Goal: Task Accomplishment & Management: Complete application form

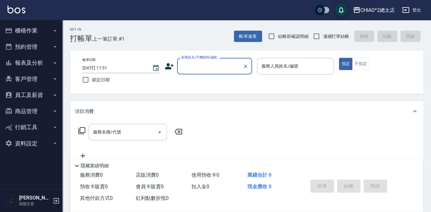
click at [200, 65] on input "顧客姓名/手機號碼/編號" at bounding box center [210, 66] width 60 height 11
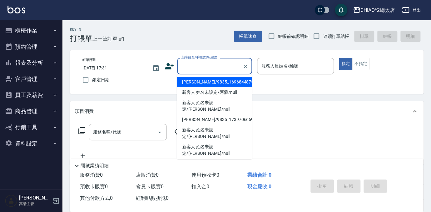
click at [200, 65] on input "顧客姓名/手機號碼/編號" at bounding box center [210, 66] width 60 height 11
click at [204, 70] on input "顧客姓名/手機號碼/編號" at bounding box center [210, 66] width 60 height 11
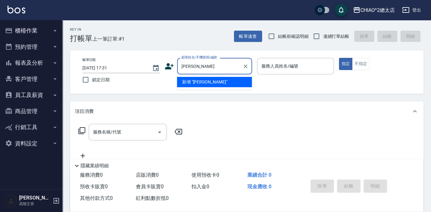
type input "[PERSON_NAME]"
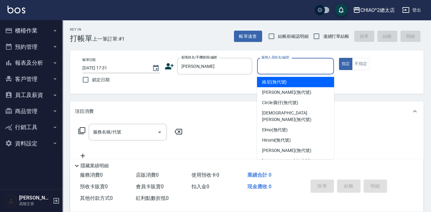
click at [283, 66] on input "服務人員姓名/編號" at bounding box center [295, 66] width 71 height 11
click at [293, 84] on div "維尼 (無代號)" at bounding box center [295, 82] width 77 height 10
type input "維尼(無代號)"
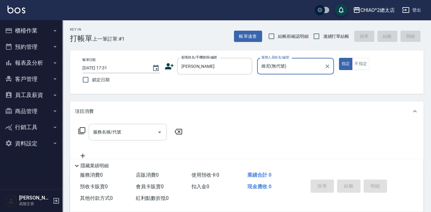
click at [146, 132] on input "服務名稱/代號" at bounding box center [122, 131] width 63 height 11
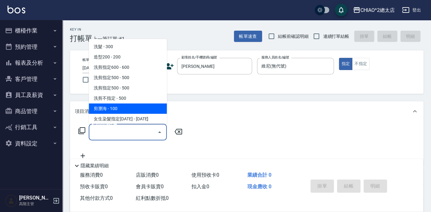
click at [118, 108] on span "剪瀏海 - 100" at bounding box center [128, 108] width 78 height 10
type input "剪瀏海(103111)"
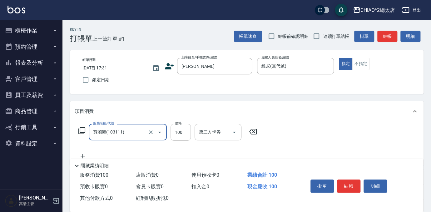
click at [179, 134] on input "100" at bounding box center [180, 132] width 20 height 17
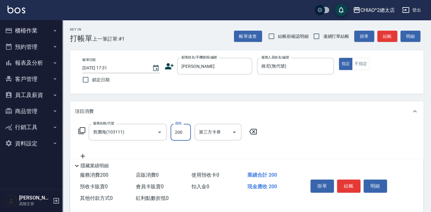
type input "200"
click at [284, 129] on div "服務名稱/代號 剪瀏海(103111) 服務名稱/代號 價格 200 價格 第三方卡券 第三方卡券" at bounding box center [246, 142] width 353 height 43
click at [348, 186] on button "結帳" at bounding box center [348, 185] width 23 height 13
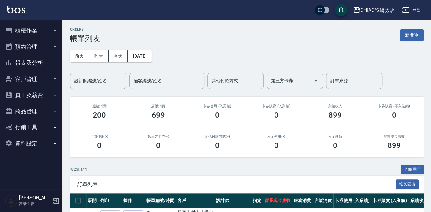
click at [409, 33] on button "新開單" at bounding box center [411, 35] width 23 height 12
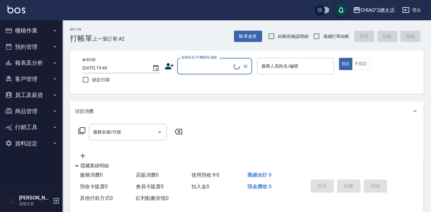
click at [214, 69] on input "顧客姓名/手機號碼/編號" at bounding box center [207, 66] width 54 height 11
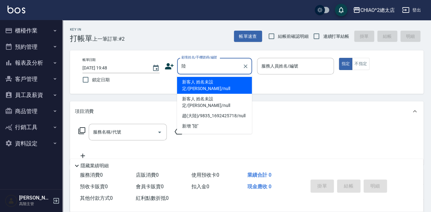
click at [185, 121] on li "新增 "陸"" at bounding box center [214, 126] width 75 height 10
type input "陸"
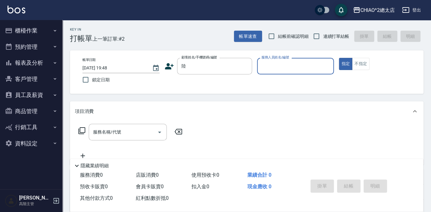
click at [293, 70] on input "服務人員姓名/編號" at bounding box center [295, 66] width 71 height 11
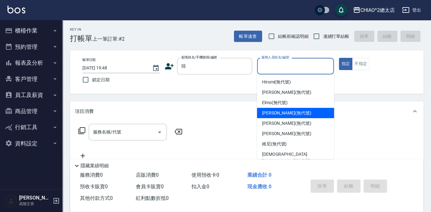
click at [261, 117] on div "[PERSON_NAME] (無代號)" at bounding box center [295, 113] width 77 height 10
type input "[PERSON_NAME](無代號)"
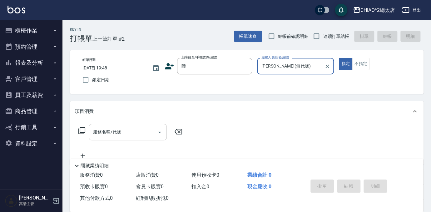
click at [129, 134] on input "服務名稱/代號" at bounding box center [122, 131] width 63 height 11
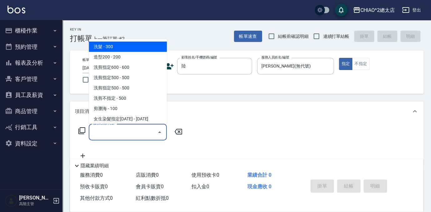
click at [135, 44] on span "洗髮 - 300" at bounding box center [128, 47] width 78 height 10
type input "洗髮(103103)"
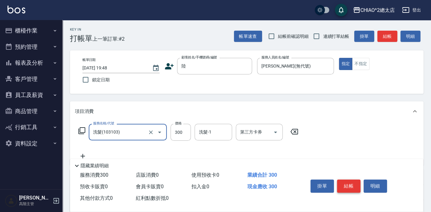
click at [352, 183] on button "結帳" at bounding box center [348, 185] width 23 height 13
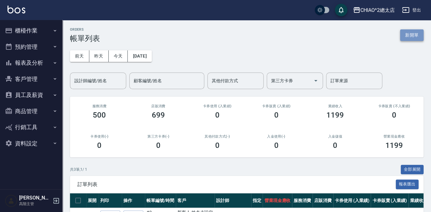
click at [410, 40] on button "新開單" at bounding box center [411, 35] width 23 height 12
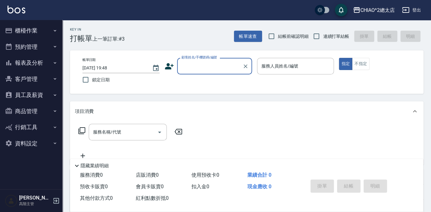
click at [208, 70] on input "顧客姓名/手機號碼/編號" at bounding box center [210, 66] width 60 height 11
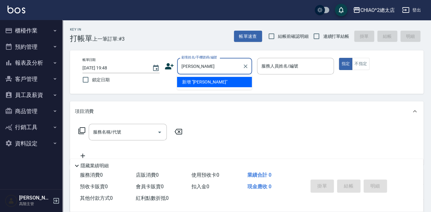
type input "[PERSON_NAME]"
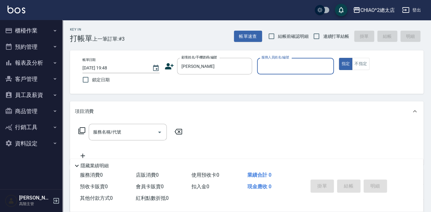
click at [277, 70] on input "服務人員姓名/編號" at bounding box center [295, 66] width 71 height 11
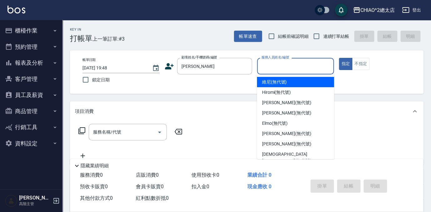
click at [274, 83] on span "維尼 (無代號)" at bounding box center [274, 82] width 25 height 7
type input "維尼(無代號)"
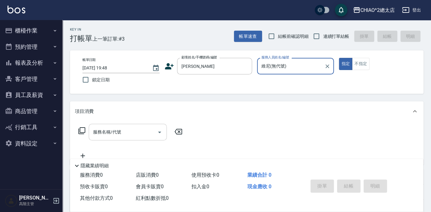
click at [120, 136] on input "服務名稱/代號" at bounding box center [122, 131] width 63 height 11
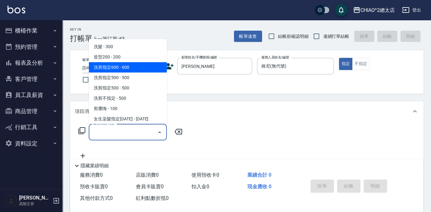
click at [134, 70] on span "洗剪指定600 - 600" at bounding box center [128, 67] width 78 height 10
type input "洗剪指定600(103107)"
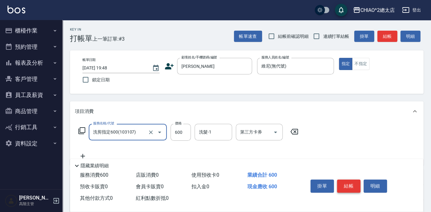
click at [346, 185] on button "結帳" at bounding box center [348, 185] width 23 height 13
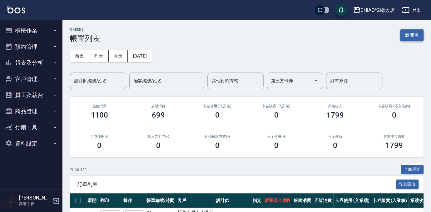
click at [419, 34] on button "新開單" at bounding box center [411, 35] width 23 height 12
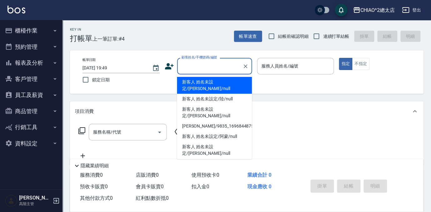
click at [217, 67] on input "顧客姓名/手機號碼/編號" at bounding box center [210, 66] width 60 height 11
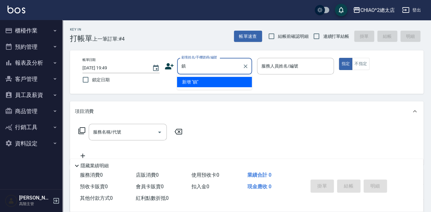
type input "震"
type input "[PERSON_NAME]"
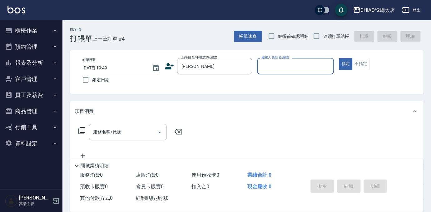
click at [286, 64] on input "服務人員姓名/編號" at bounding box center [295, 66] width 71 height 11
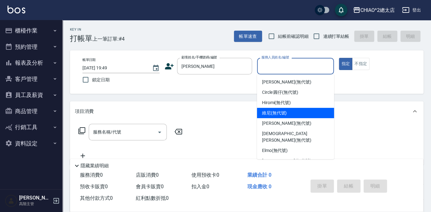
click at [270, 116] on span "維尼 (無代號)" at bounding box center [274, 113] width 25 height 7
type input "維尼(無代號)"
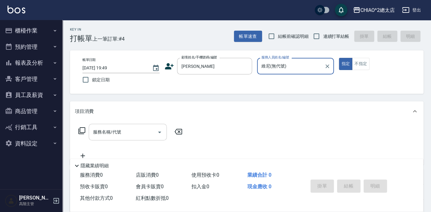
click at [105, 132] on div "服務名稱/代號 服務名稱/代號" at bounding box center [128, 132] width 78 height 17
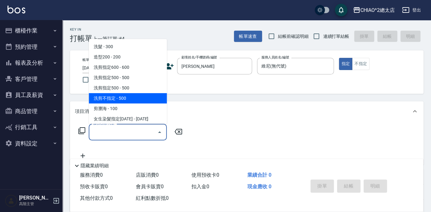
click at [121, 97] on span "洗剪不指定 - 500" at bounding box center [128, 98] width 78 height 10
type input "洗剪不指定(103110)"
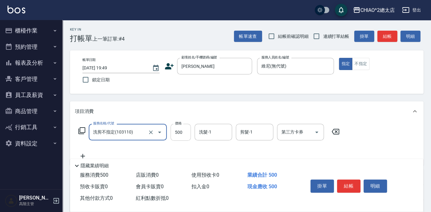
click at [180, 132] on input "500" at bounding box center [180, 132] width 20 height 17
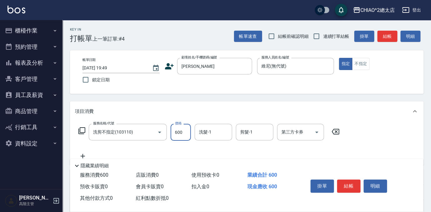
type input "600"
click at [215, 109] on div "項目消費" at bounding box center [243, 111] width 336 height 7
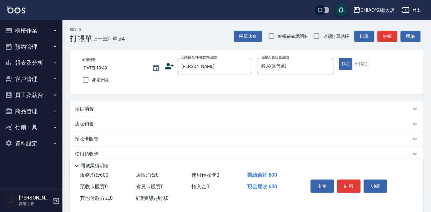
click at [199, 112] on div "項目消費" at bounding box center [246, 108] width 353 height 15
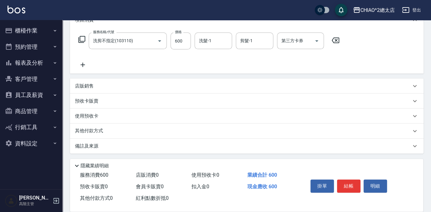
scroll to position [92, 0]
click at [98, 129] on p "其他付款方式" at bounding box center [90, 130] width 31 height 7
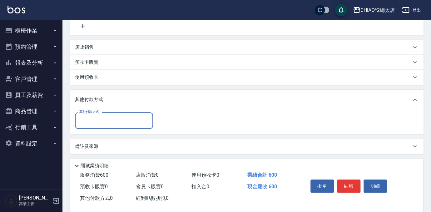
scroll to position [131, 0]
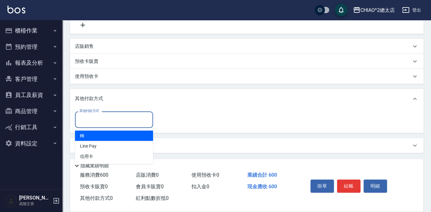
click at [121, 119] on input "其他付款方式" at bounding box center [114, 119] width 72 height 11
click at [111, 138] on span "轉" at bounding box center [114, 135] width 78 height 10
type input "轉"
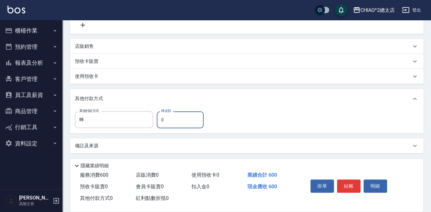
click at [169, 121] on input "0" at bounding box center [180, 119] width 47 height 17
type input "600"
click at [264, 106] on div "其他付款方式" at bounding box center [246, 99] width 353 height 20
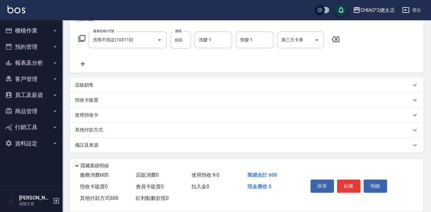
scroll to position [92, 0]
click at [149, 133] on div "其他付款方式" at bounding box center [243, 130] width 336 height 7
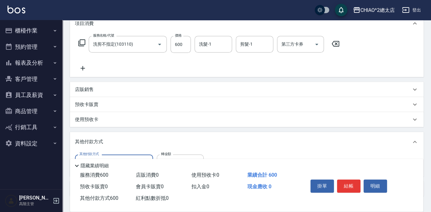
scroll to position [0, 0]
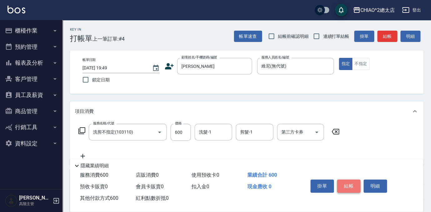
click at [351, 184] on button "結帳" at bounding box center [348, 185] width 23 height 13
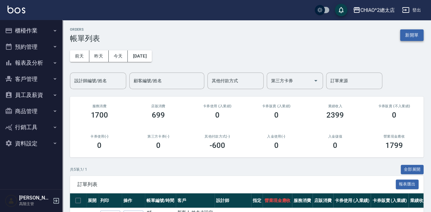
click at [415, 35] on button "新開單" at bounding box center [411, 35] width 23 height 12
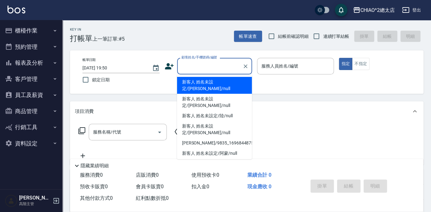
click at [224, 70] on input "顧客姓名/手機號碼/編號" at bounding box center [210, 66] width 60 height 11
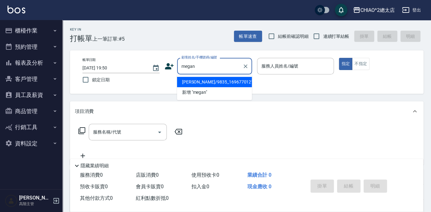
click at [218, 81] on li "[PERSON_NAME]/9835_1696770121/null" at bounding box center [214, 82] width 75 height 10
type input "[PERSON_NAME]/9835_1696770121/null"
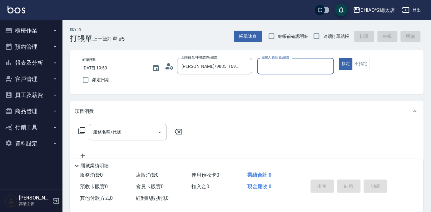
click at [284, 68] on input "服務人員姓名/編號" at bounding box center [295, 66] width 71 height 11
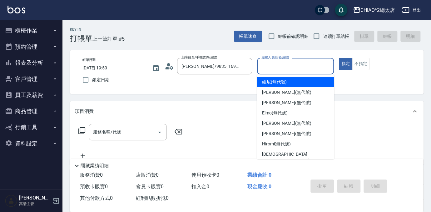
click at [280, 83] on span "維尼 (無代號)" at bounding box center [274, 82] width 25 height 7
type input "維尼(無代號)"
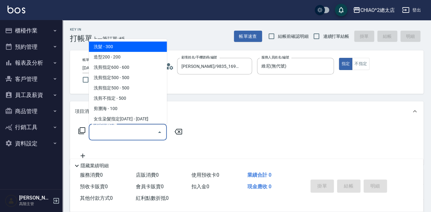
click at [138, 132] on input "服務名稱/代號" at bounding box center [122, 131] width 63 height 11
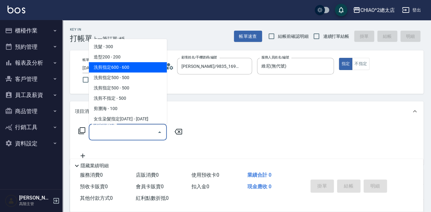
click at [124, 70] on span "洗剪指定600 - 600" at bounding box center [128, 67] width 78 height 10
type input "洗剪指定600(103107)"
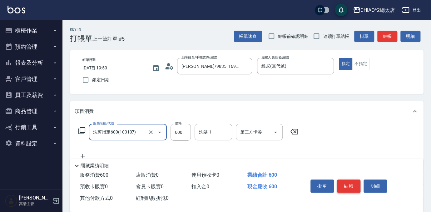
click at [348, 184] on button "結帳" at bounding box center [348, 185] width 23 height 13
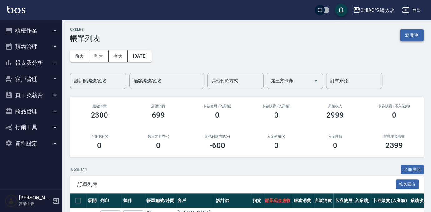
click at [403, 32] on button "新開單" at bounding box center [411, 35] width 23 height 12
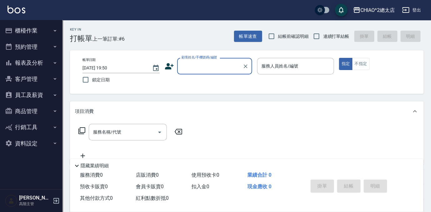
click at [208, 70] on input "顧客姓名/手機號碼/編號" at bounding box center [210, 66] width 60 height 11
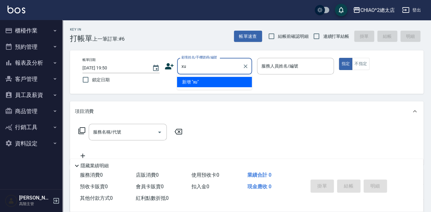
type input "x"
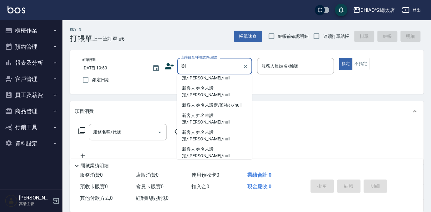
scroll to position [136, 0]
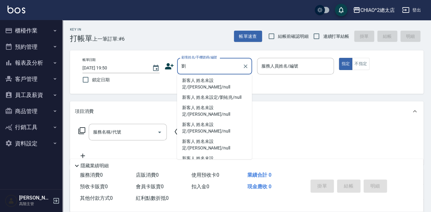
click at [218, 75] on li "新客人 姓名未設定/[PERSON_NAME]/null" at bounding box center [214, 66] width 75 height 17
type input "新客人 姓名未設定/[PERSON_NAME]/null"
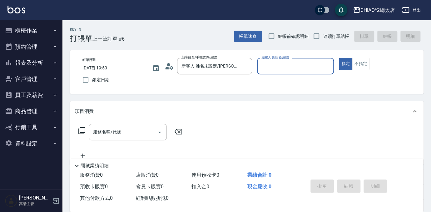
click at [292, 70] on input "服務人員姓名/編號" at bounding box center [295, 66] width 71 height 11
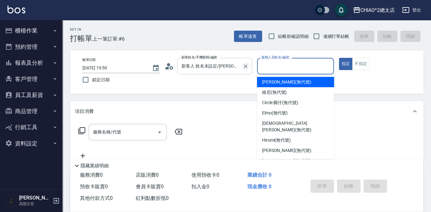
click at [245, 67] on icon "Clear" at bounding box center [245, 66] width 6 height 6
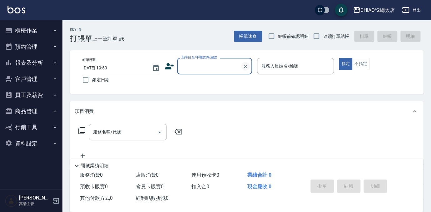
scroll to position [0, 0]
click at [205, 61] on input "顧客姓名/手機號碼/編號" at bounding box center [210, 66] width 60 height 11
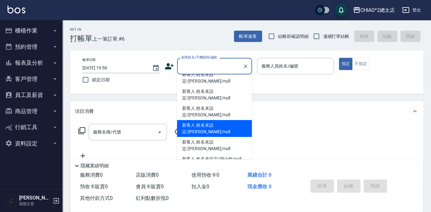
click at [207, 66] on input "顧客姓名/手機號碼/編號" at bounding box center [210, 66] width 60 height 11
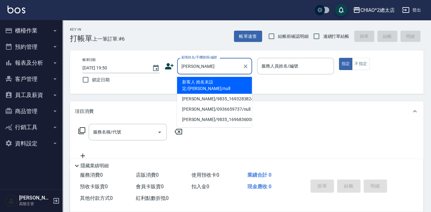
click at [206, 85] on li "新客人 姓名未設定/[PERSON_NAME]/null" at bounding box center [214, 85] width 75 height 17
type input "新客人 姓名未設定/[PERSON_NAME]/null"
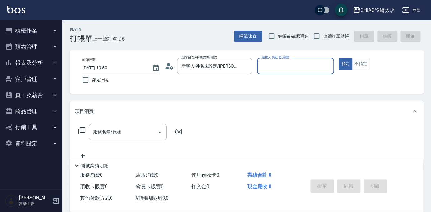
click at [287, 70] on input "服務人員姓名/編號" at bounding box center [295, 66] width 71 height 11
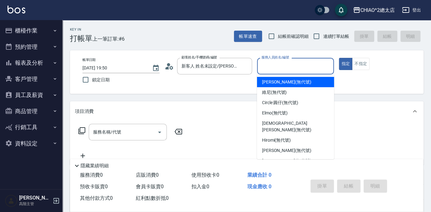
click at [284, 82] on span "[PERSON_NAME] (無代號)" at bounding box center [286, 82] width 49 height 7
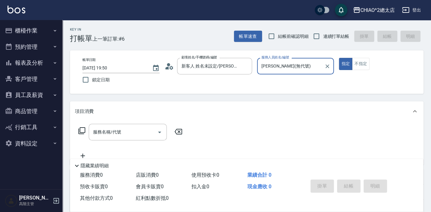
click at [299, 65] on input "[PERSON_NAME](無代號)" at bounding box center [291, 66] width 62 height 11
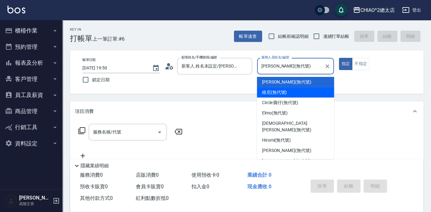
click at [288, 96] on div "維尼 (無代號)" at bounding box center [295, 92] width 77 height 10
type input "維尼(無代號)"
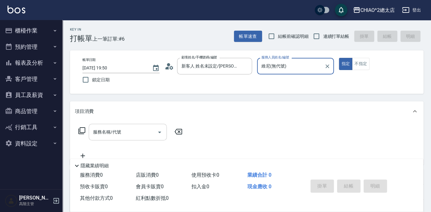
click at [117, 136] on input "服務名稱/代號" at bounding box center [122, 131] width 63 height 11
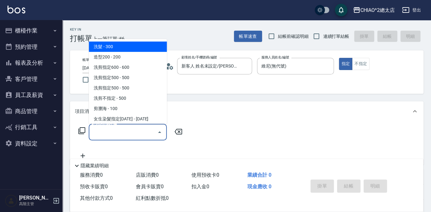
click at [126, 46] on span "洗髮 - 300" at bounding box center [128, 47] width 78 height 10
type input "洗髮(103103)"
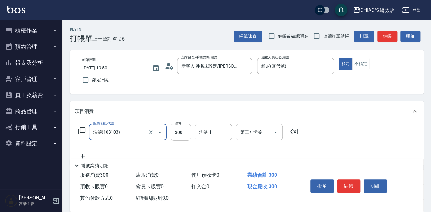
click at [181, 132] on input "300" at bounding box center [180, 132] width 20 height 17
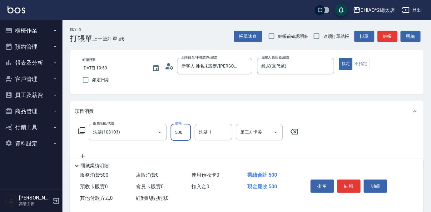
type input "500"
click at [325, 129] on div "服務名稱/代號 洗髮(103103) 服務名稱/代號 價格 500 價格 洗髮-1 洗髮-1 第三方卡券 第三方卡券" at bounding box center [246, 142] width 353 height 43
click at [81, 156] on icon at bounding box center [83, 155] width 16 height 7
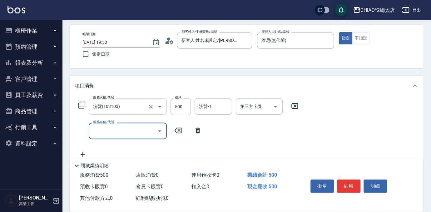
scroll to position [57, 0]
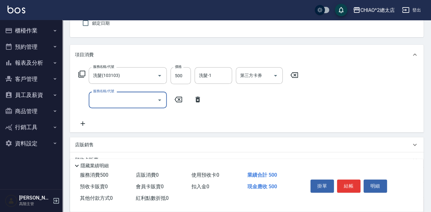
click at [109, 96] on input "服務名稱/代號" at bounding box center [122, 99] width 63 height 11
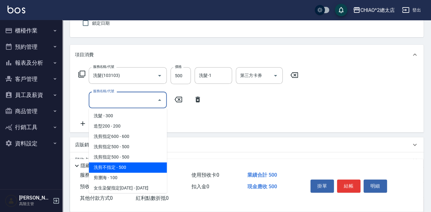
click at [119, 168] on span "洗剪不指定 - 500" at bounding box center [128, 167] width 78 height 10
type input "洗剪不指定(103110)"
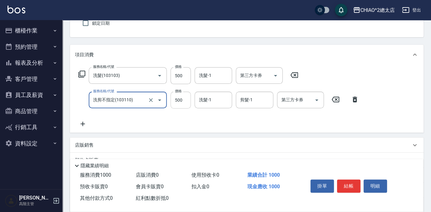
click at [177, 101] on input "500" at bounding box center [180, 99] width 20 height 17
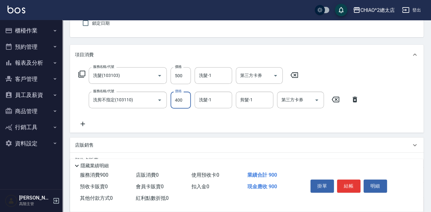
type input "400"
click at [371, 70] on div "服務名稱/代號 洗髮(103103) 服務名稱/代號 價格 500 價格 洗髮-1 洗髮-1 第三方卡券 第三方卡券 服務名稱/代號 洗剪不指定(103110…" at bounding box center [246, 99] width 353 height 68
click at [352, 184] on button "結帳" at bounding box center [348, 185] width 23 height 13
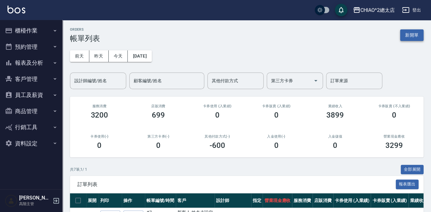
click at [422, 36] on button "新開單" at bounding box center [411, 35] width 23 height 12
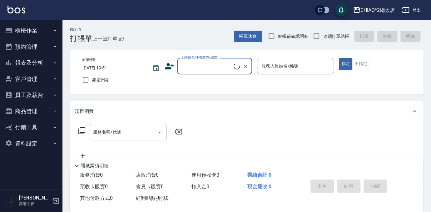
click at [219, 67] on input "顧客姓名/手機號碼/編號" at bounding box center [207, 66] width 54 height 11
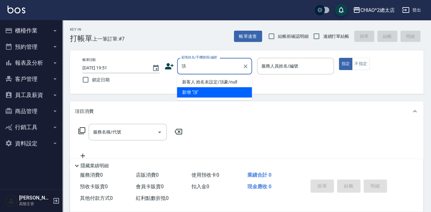
click at [212, 80] on li "新客人 姓名未設定/頂豪/null" at bounding box center [214, 82] width 75 height 10
type input "新客人 姓名未設定/頂豪/null"
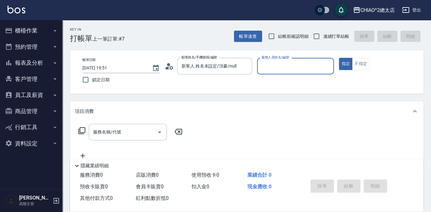
click at [280, 62] on input "服務人員姓名/編號" at bounding box center [295, 66] width 71 height 11
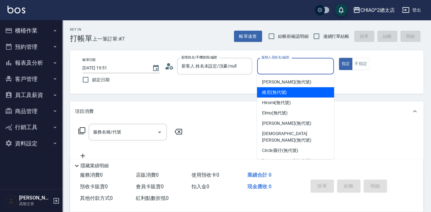
click at [279, 92] on span "維尼 (無代號)" at bounding box center [274, 92] width 25 height 7
type input "維尼(無代號)"
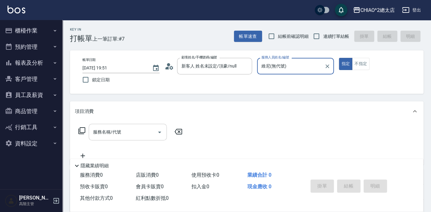
click at [126, 132] on input "服務名稱/代號" at bounding box center [122, 131] width 63 height 11
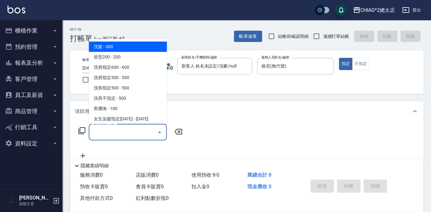
click at [146, 46] on span "洗髮 - 300" at bounding box center [128, 47] width 78 height 10
type input "洗髮(103103)"
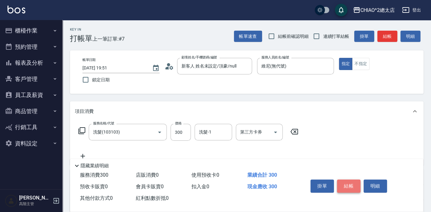
click at [351, 182] on button "結帳" at bounding box center [348, 185] width 23 height 13
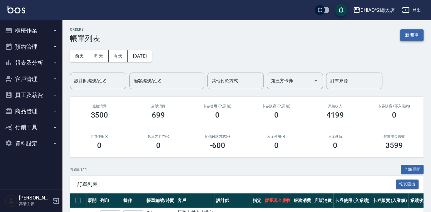
click at [411, 34] on button "新開單" at bounding box center [411, 35] width 23 height 12
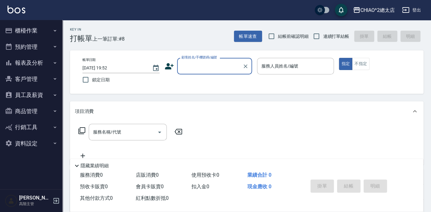
click at [198, 64] on input "顧客姓名/手機號碼/編號" at bounding box center [210, 66] width 60 height 11
click at [187, 86] on li "新客人 姓名未設定/[PERSON_NAME]/null" at bounding box center [214, 85] width 75 height 17
type input "新客人 姓名未設定/[PERSON_NAME]/null"
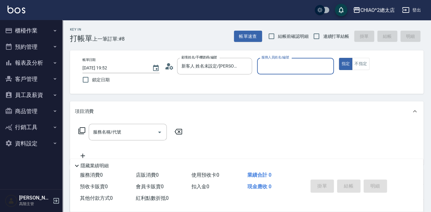
click at [297, 58] on div "服務人員姓名/編號" at bounding box center [295, 66] width 77 height 17
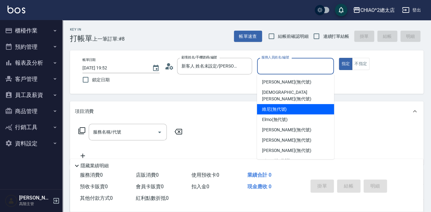
click at [270, 106] on span "維尼 (無代號)" at bounding box center [274, 109] width 25 height 7
type input "維尼(無代號)"
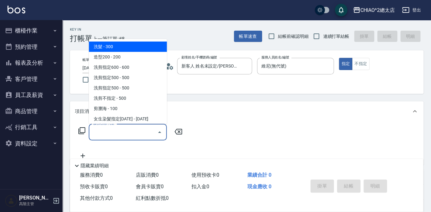
click at [127, 134] on input "服務名稱/代號" at bounding box center [122, 131] width 63 height 11
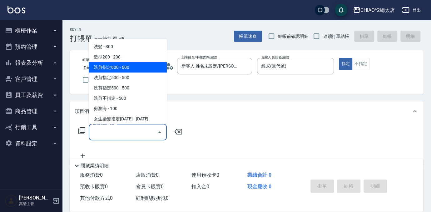
click at [126, 63] on span "洗剪指定600 - 600" at bounding box center [128, 67] width 78 height 10
type input "洗剪指定600(103107)"
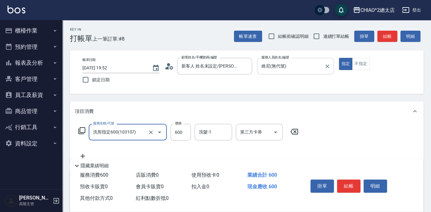
click at [307, 63] on input "維尼(無代號)" at bounding box center [291, 66] width 62 height 11
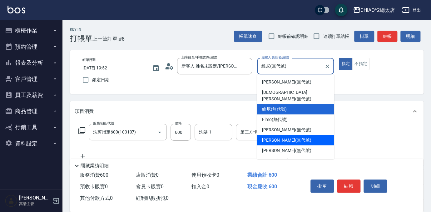
click at [294, 138] on div "[PERSON_NAME] (無代號)" at bounding box center [295, 140] width 77 height 10
type input "[PERSON_NAME](無代號)"
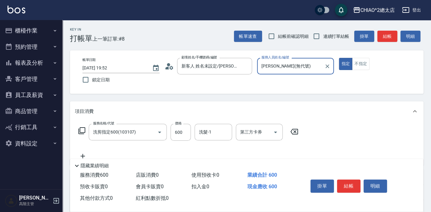
click at [349, 185] on button "結帳" at bounding box center [348, 185] width 23 height 13
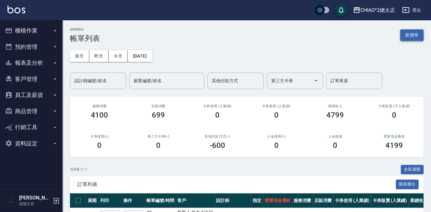
click at [415, 33] on button "新開單" at bounding box center [411, 35] width 23 height 12
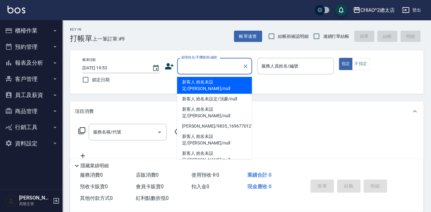
click at [186, 68] on input "顧客姓名/手機號碼/編號" at bounding box center [210, 66] width 60 height 11
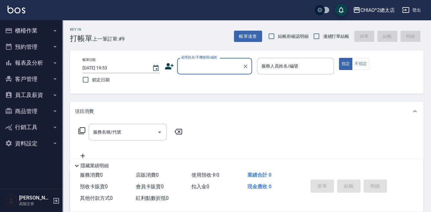
click at [230, 67] on input "顧客姓名/手機號碼/編號" at bounding box center [210, 66] width 60 height 11
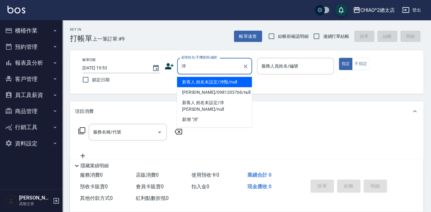
click at [239, 85] on li "新客人 姓名未設定/沛甄/null" at bounding box center [214, 82] width 75 height 10
type input "新客人 姓名未設定/沛甄/null"
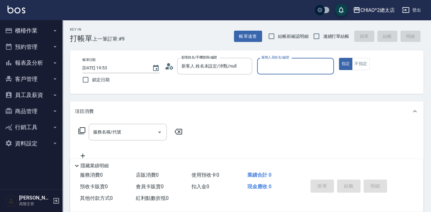
click at [302, 68] on input "服務人員姓名/編號" at bounding box center [295, 66] width 71 height 11
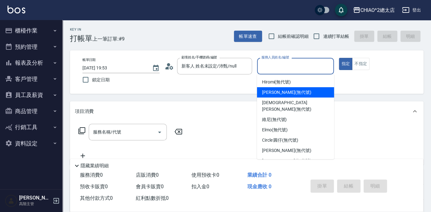
click at [290, 90] on span "[PERSON_NAME] (無代號)" at bounding box center [286, 92] width 49 height 7
type input "[PERSON_NAME](無代號)"
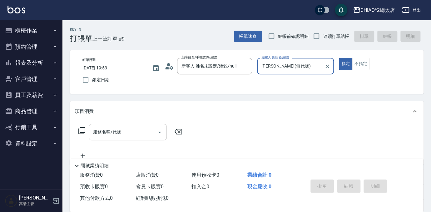
click at [144, 132] on input "服務名稱/代號" at bounding box center [122, 131] width 63 height 11
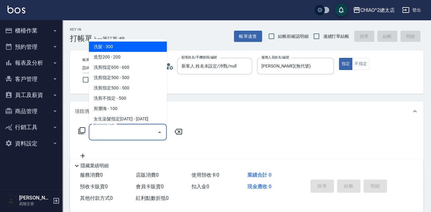
click at [118, 44] on span "洗髮 - 300" at bounding box center [128, 47] width 78 height 10
type input "洗髮(103103)"
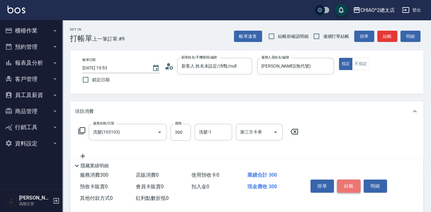
click at [352, 184] on button "結帳" at bounding box center [348, 185] width 23 height 13
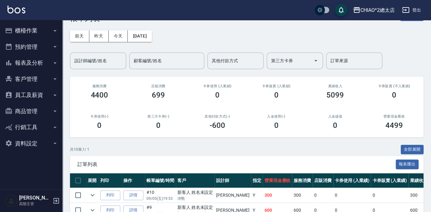
scroll to position [28, 0]
